Goal: Transaction & Acquisition: Subscribe to service/newsletter

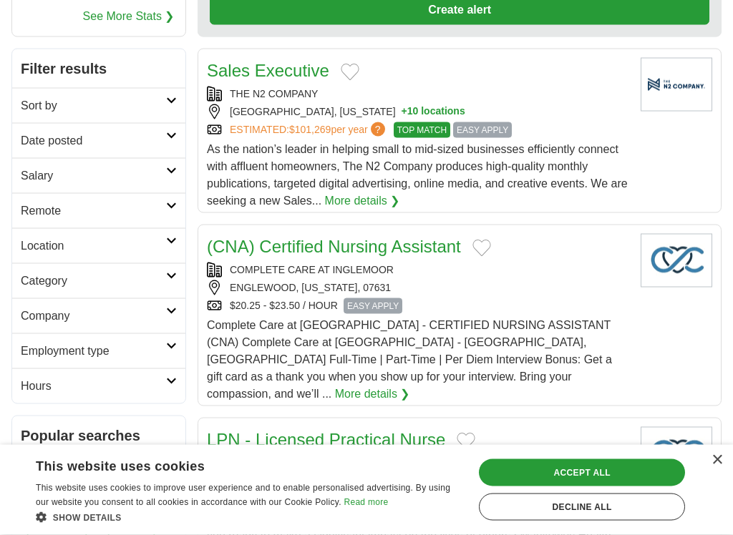
scroll to position [222, 0]
click at [638, 387] on article "(CNA) Certified Nursing Assistant COMPLETE CARE AT INGLEMOOR ENGLEWOOD, NEW JER…" at bounding box center [459, 315] width 524 height 182
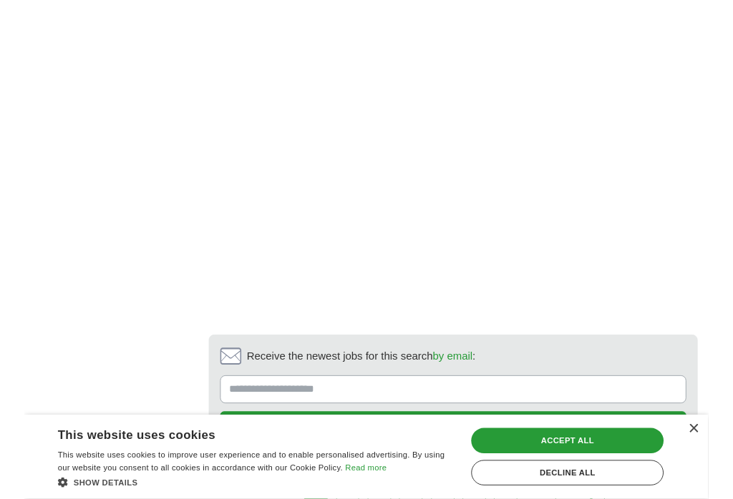
scroll to position [2438, 0]
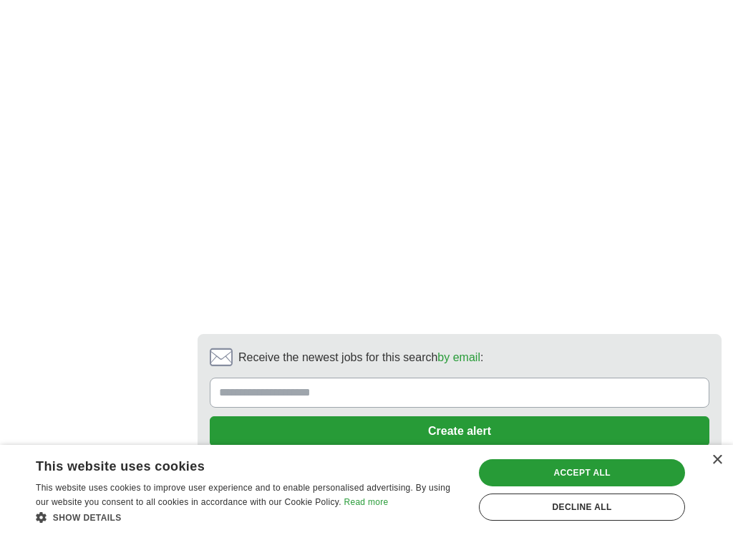
click at [640, 416] on button "Create alert" at bounding box center [459, 431] width 499 height 30
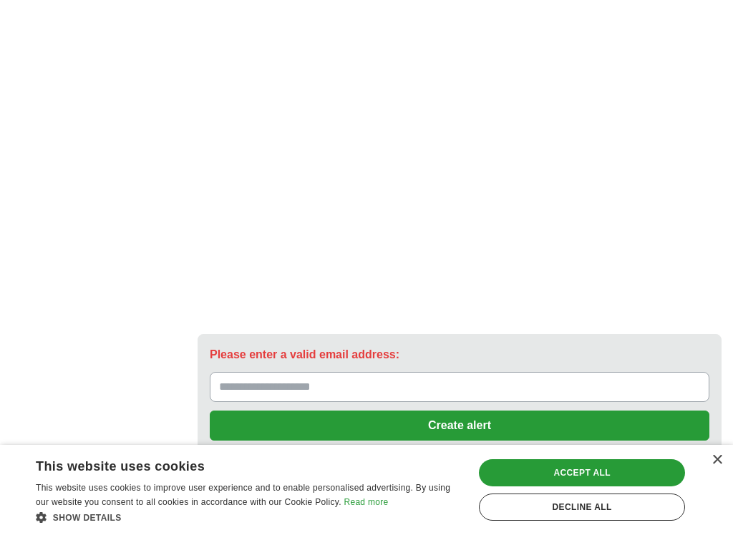
click at [638, 372] on input "Please enter a valid email address:" at bounding box center [459, 387] width 499 height 30
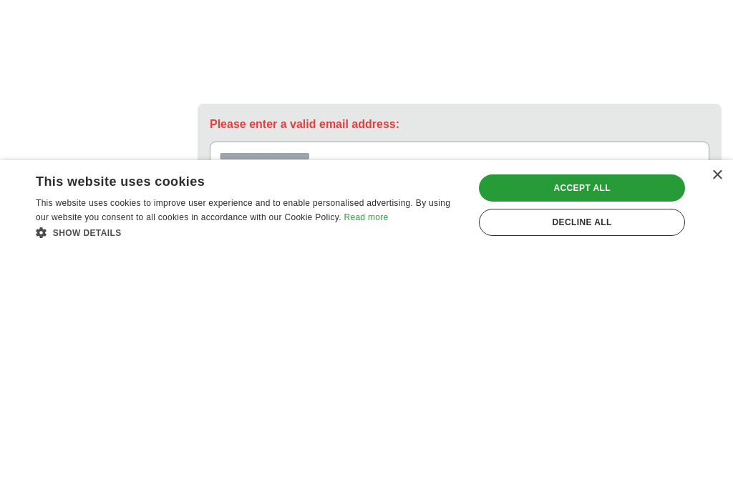
type input "**********"
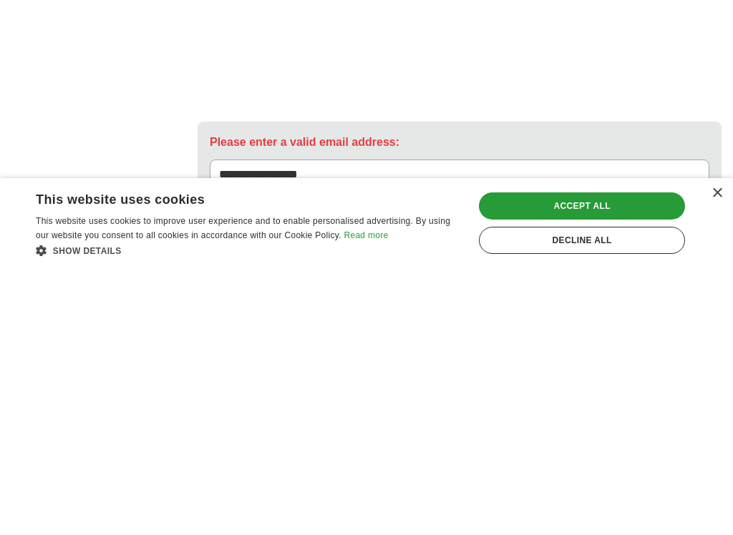
scroll to position [2687, 0]
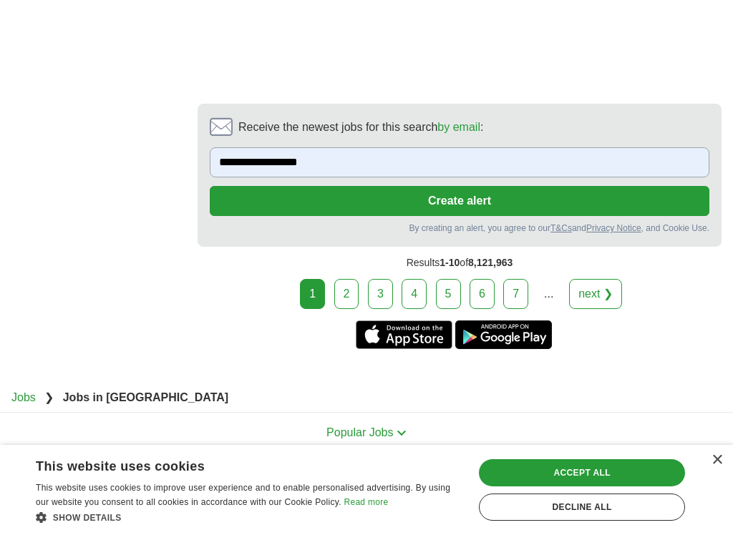
click at [542, 192] on button "Create alert" at bounding box center [459, 201] width 499 height 30
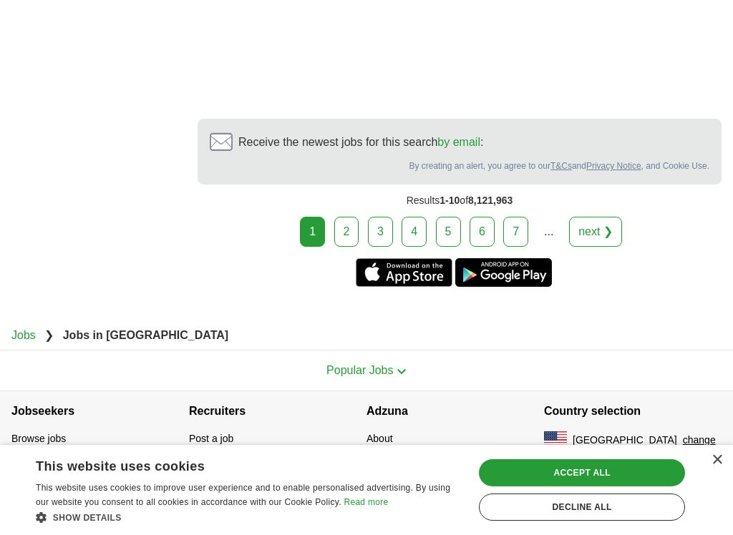
scroll to position [2634, 0]
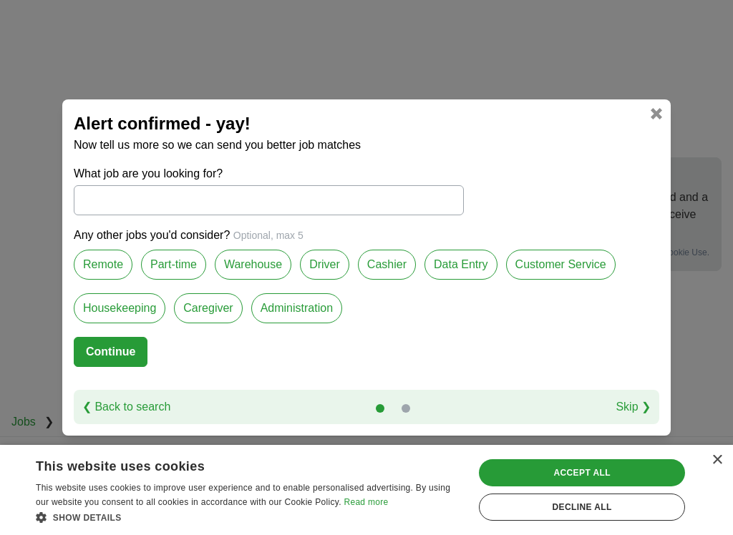
click at [98, 269] on label "Remote" at bounding box center [103, 265] width 59 height 30
click at [605, 354] on form "What job are you looking for? Any other jobs you'd consider? Optional, max 5 Re…" at bounding box center [366, 277] width 585 height 225
click at [545, 275] on label "Customer Service" at bounding box center [560, 265] width 109 height 30
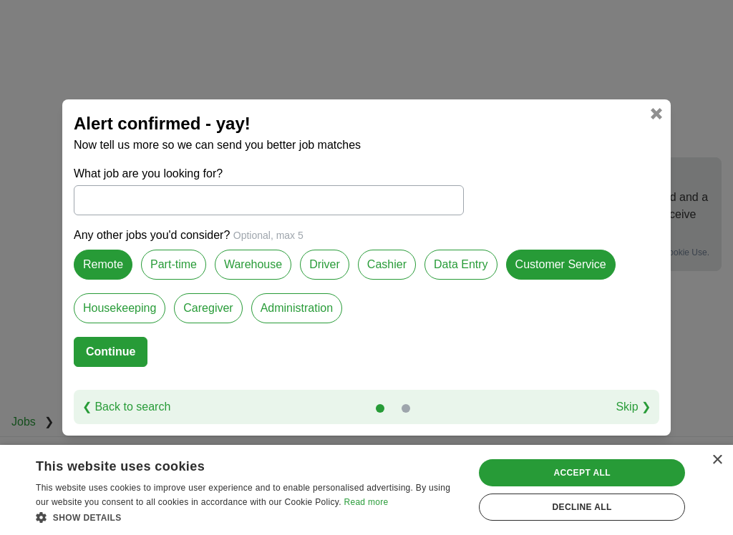
click at [322, 309] on label "Administration" at bounding box center [296, 308] width 91 height 30
click at [105, 348] on button "Continue" at bounding box center [111, 352] width 74 height 30
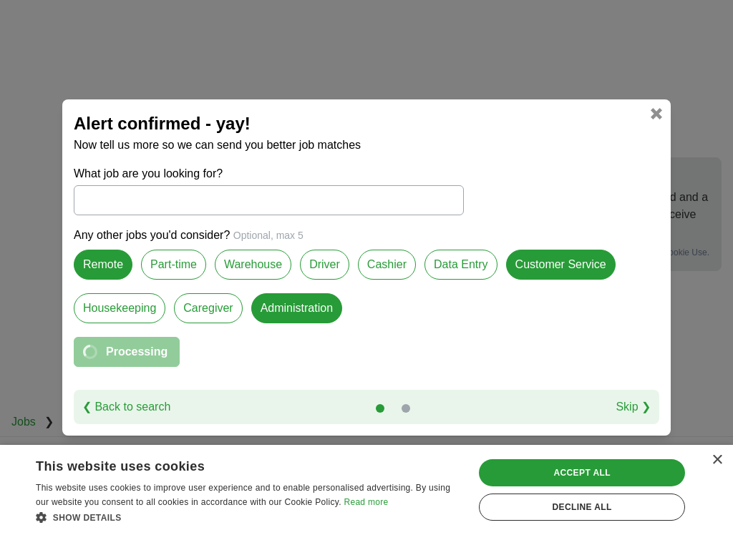
click at [462, 257] on label "Data Entry" at bounding box center [460, 265] width 73 height 30
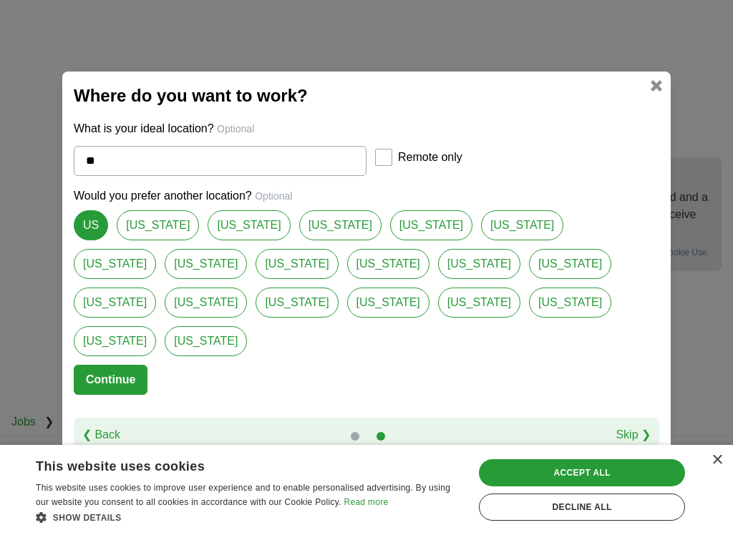
click at [438, 279] on link "[US_STATE]" at bounding box center [479, 264] width 82 height 30
type input "**********"
select select "*"
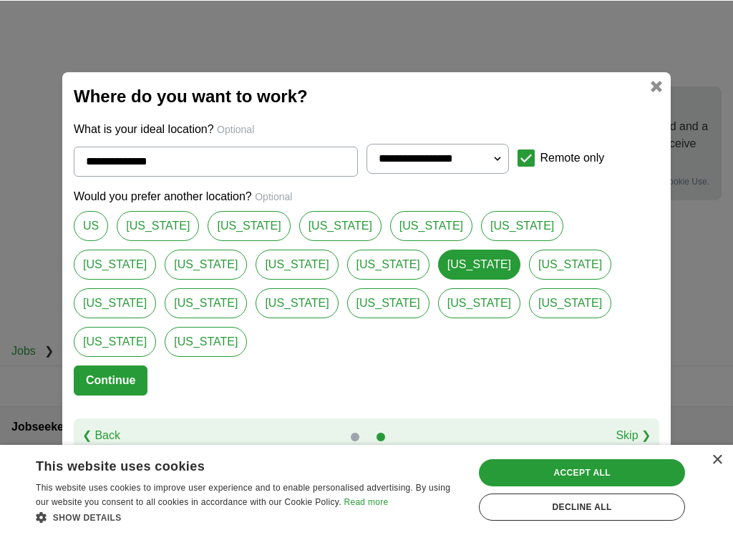
scroll to position [2705, 0]
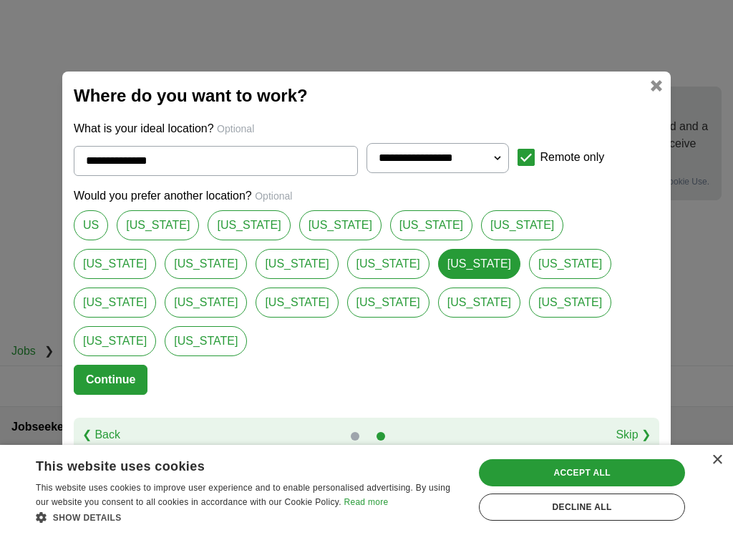
click at [87, 365] on button "Continue" at bounding box center [111, 380] width 74 height 30
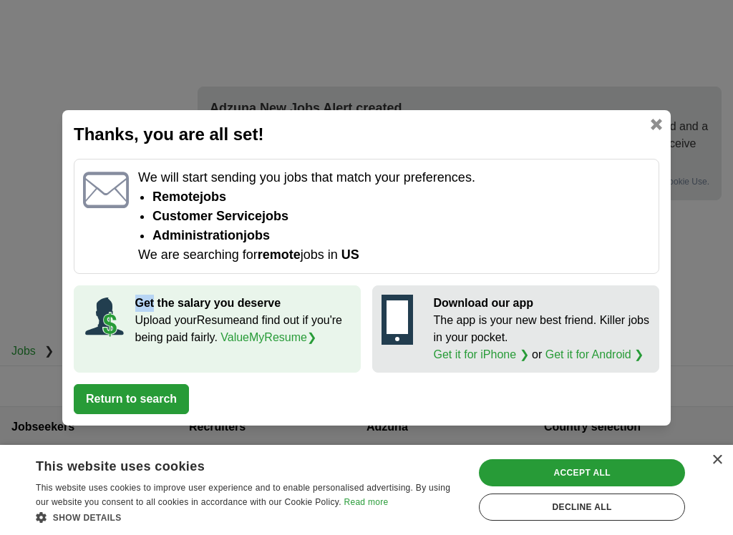
click at [29, 308] on div "Thanks, you are all set! We will start sending you jobs that match your prefere…" at bounding box center [366, 267] width 733 height 535
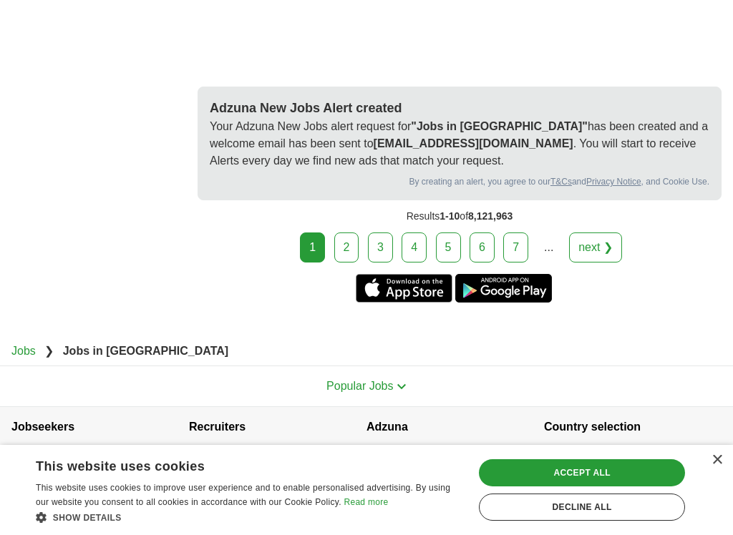
click at [353, 233] on link "2" at bounding box center [346, 248] width 25 height 30
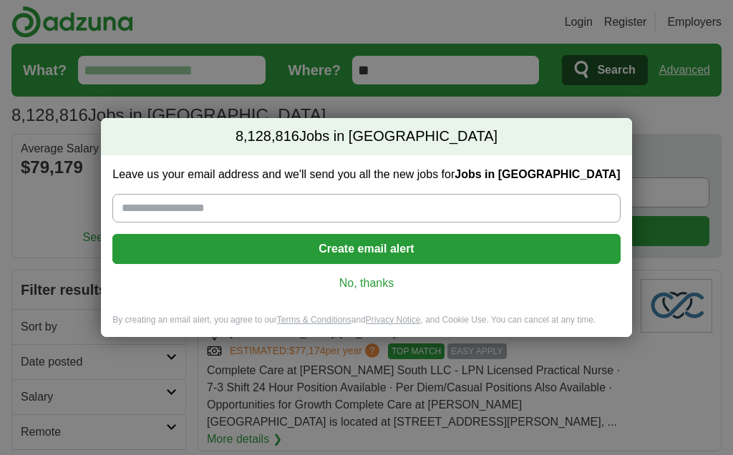
click at [150, 209] on input "Leave us your email address and we'll send you all the new jobs for Jobs in [GE…" at bounding box center [365, 208] width 507 height 29
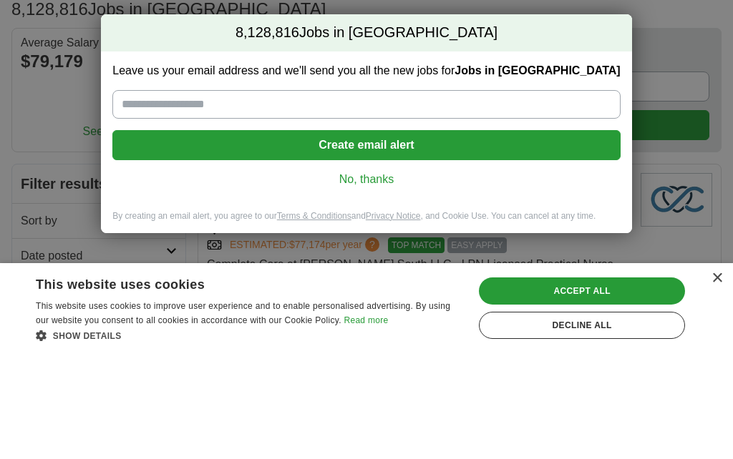
scroll to position [106, 0]
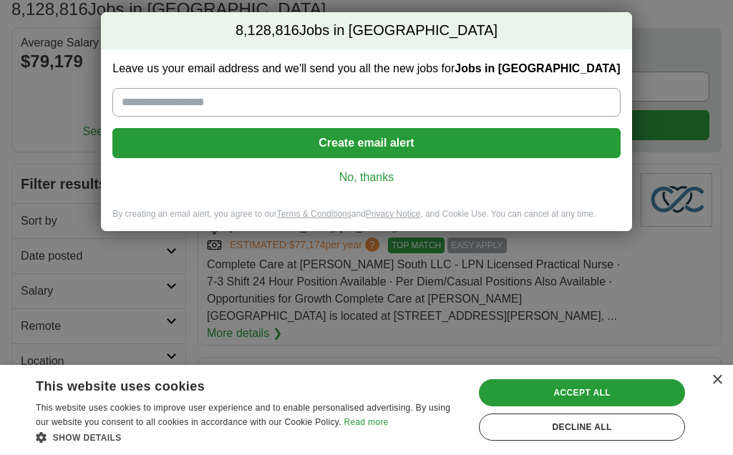
click at [356, 100] on input "Leave us your email address and we'll send you all the new jobs for Jobs in [GE…" at bounding box center [365, 102] width 507 height 29
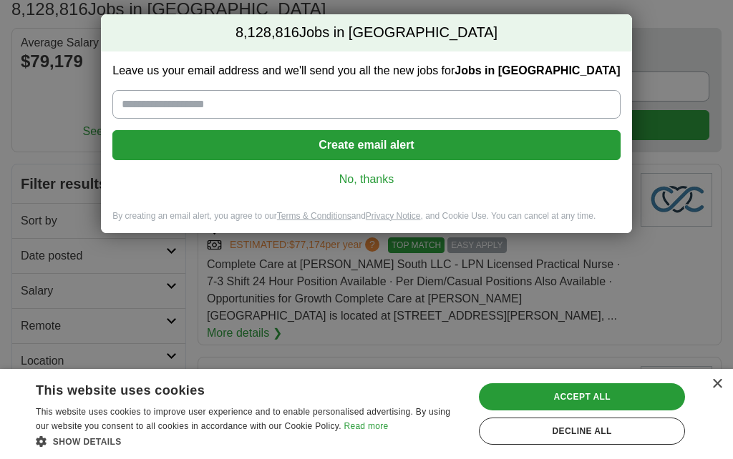
type input "**********"
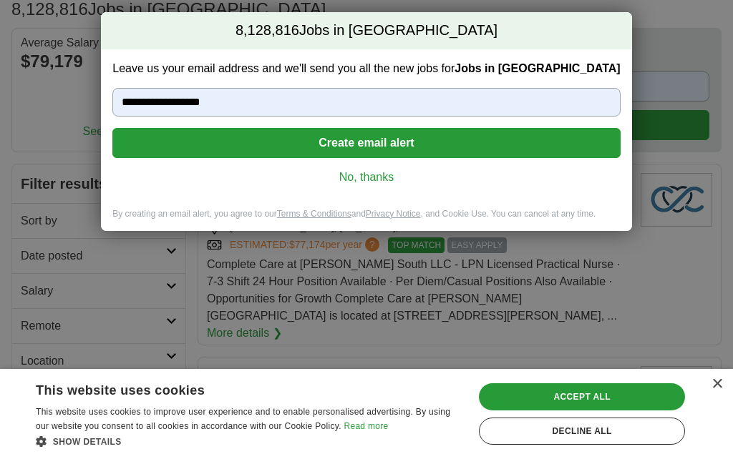
type input "**********"
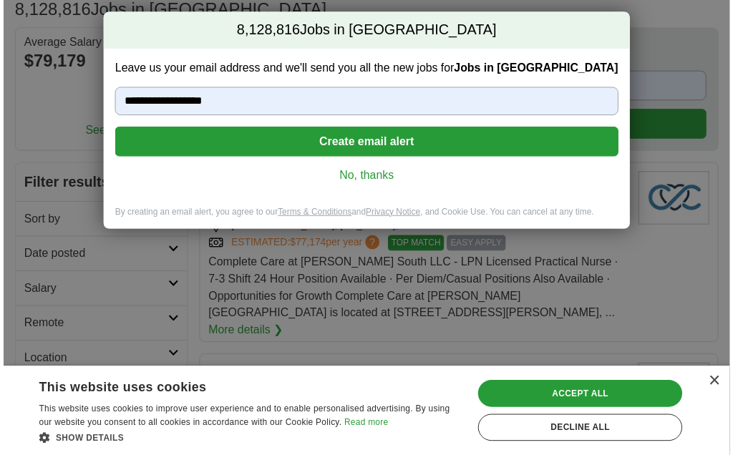
scroll to position [0, 0]
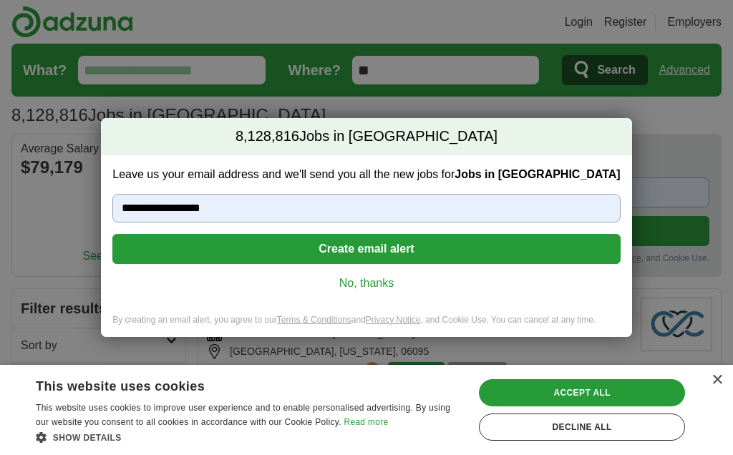
click at [421, 253] on button "Create email alert" at bounding box center [365, 249] width 507 height 30
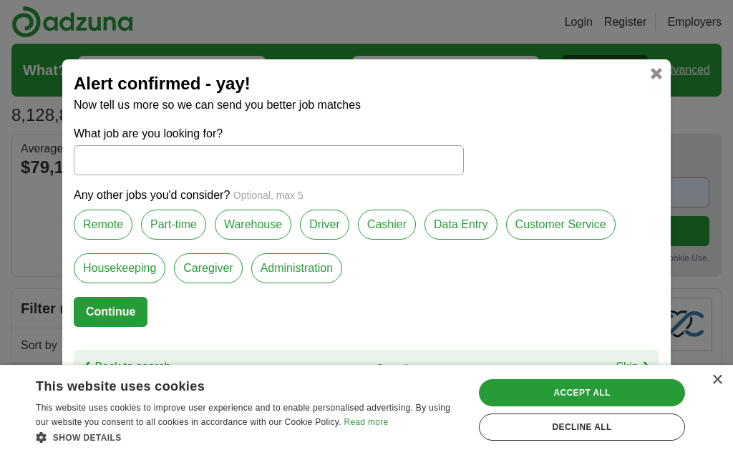
click at [97, 227] on label "Remote" at bounding box center [103, 225] width 59 height 30
click at [459, 230] on label "Data Entry" at bounding box center [460, 225] width 73 height 30
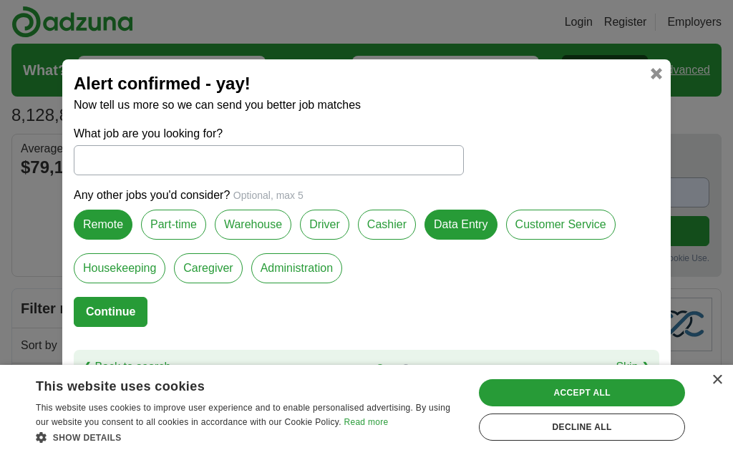
click at [548, 223] on label "Customer Service" at bounding box center [560, 225] width 109 height 30
click at [197, 274] on label "Caregiver" at bounding box center [208, 268] width 68 height 30
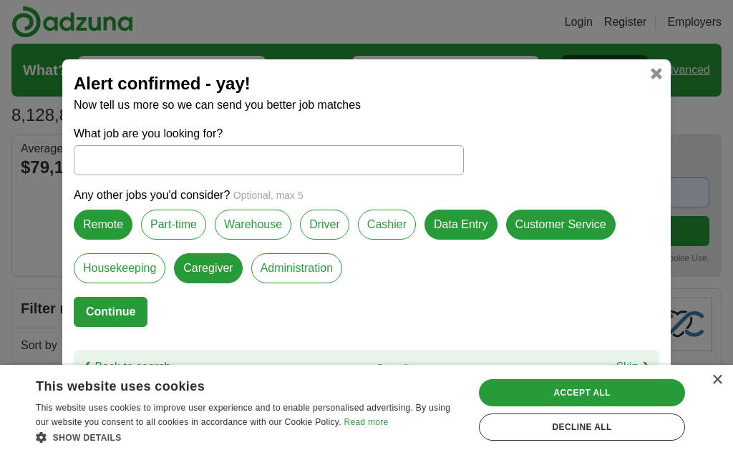
click at [98, 313] on button "Continue" at bounding box center [111, 312] width 74 height 30
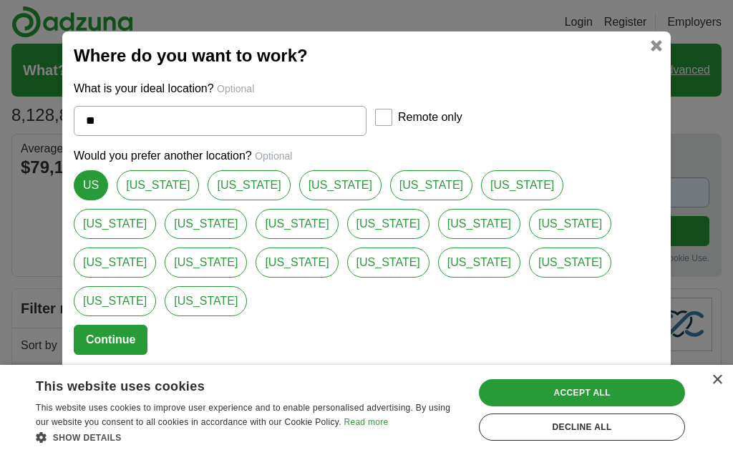
click at [602, 433] on div "Decline all" at bounding box center [582, 427] width 206 height 27
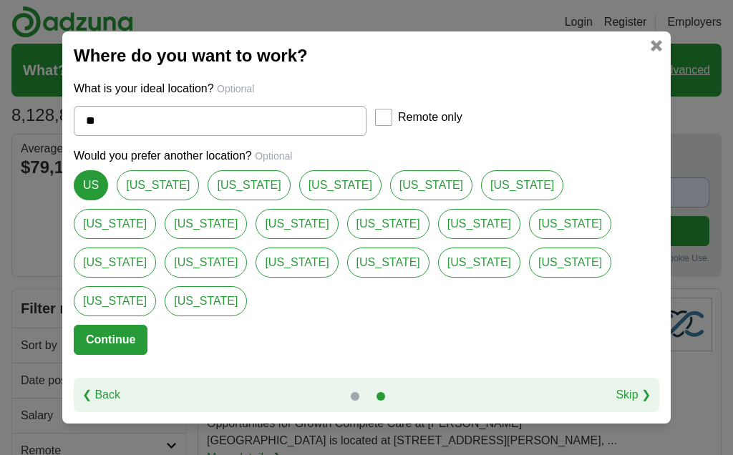
click at [438, 239] on link "[US_STATE]" at bounding box center [479, 224] width 82 height 30
type input "**********"
select select "*"
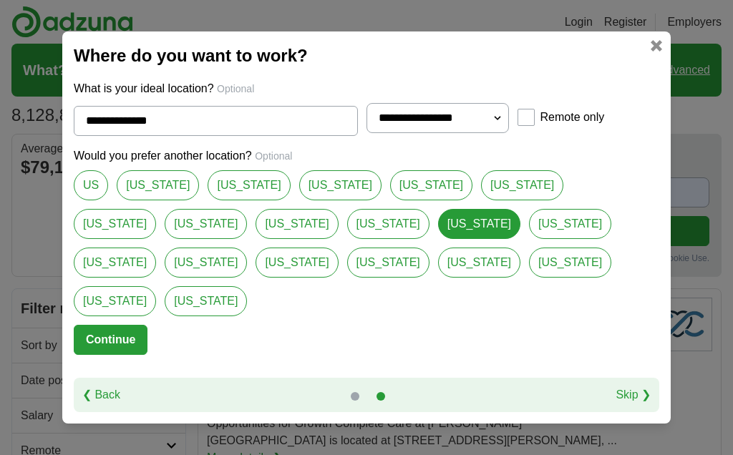
click at [102, 325] on button "Continue" at bounding box center [111, 340] width 74 height 30
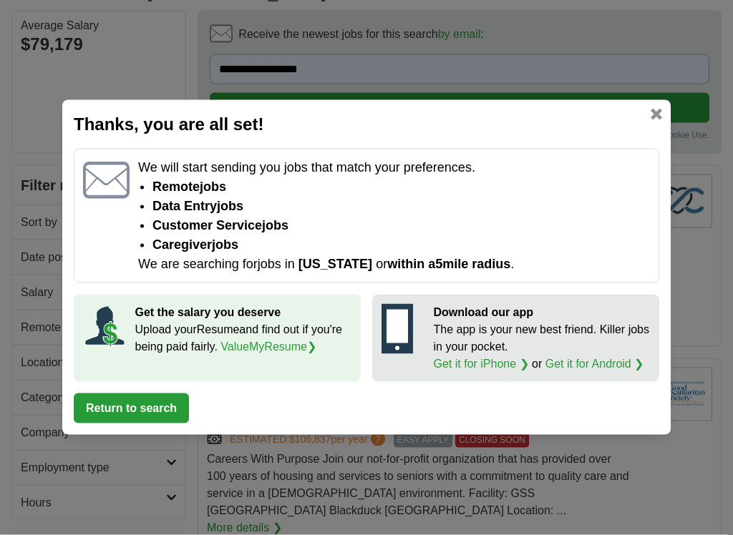
scroll to position [126, 0]
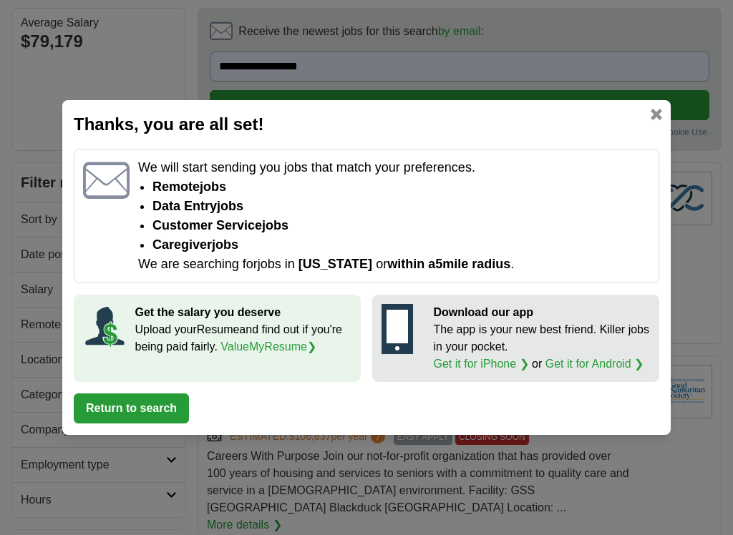
click at [110, 408] on button "Return to search" at bounding box center [131, 409] width 115 height 30
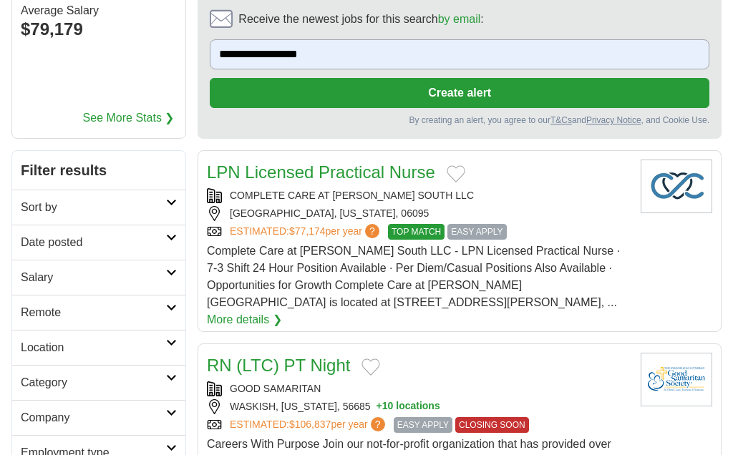
scroll to position [137, 0]
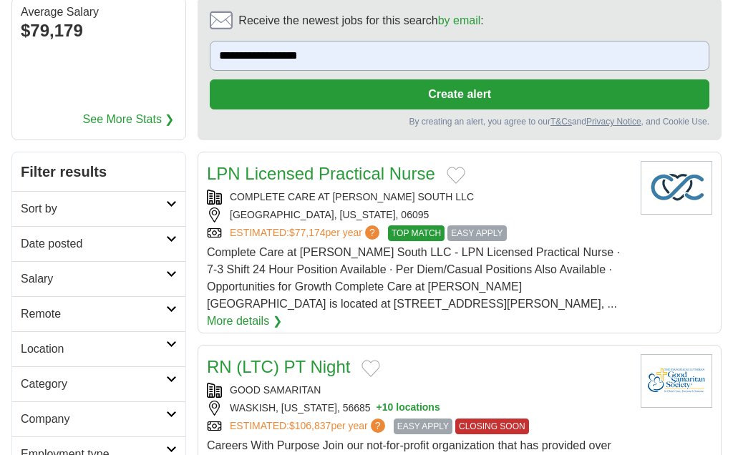
click at [55, 318] on h2 "Remote" at bounding box center [93, 314] width 145 height 17
click at [40, 344] on link "Remote jobs" at bounding box center [53, 348] width 64 height 12
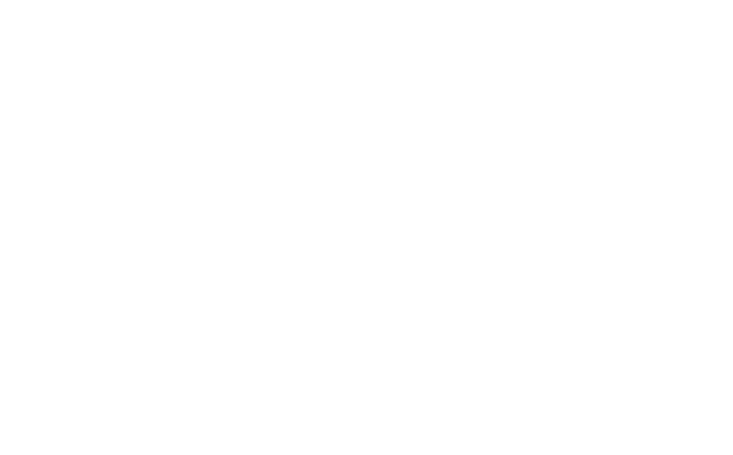
scroll to position [2451, 0]
